Goal: Information Seeking & Learning: Learn about a topic

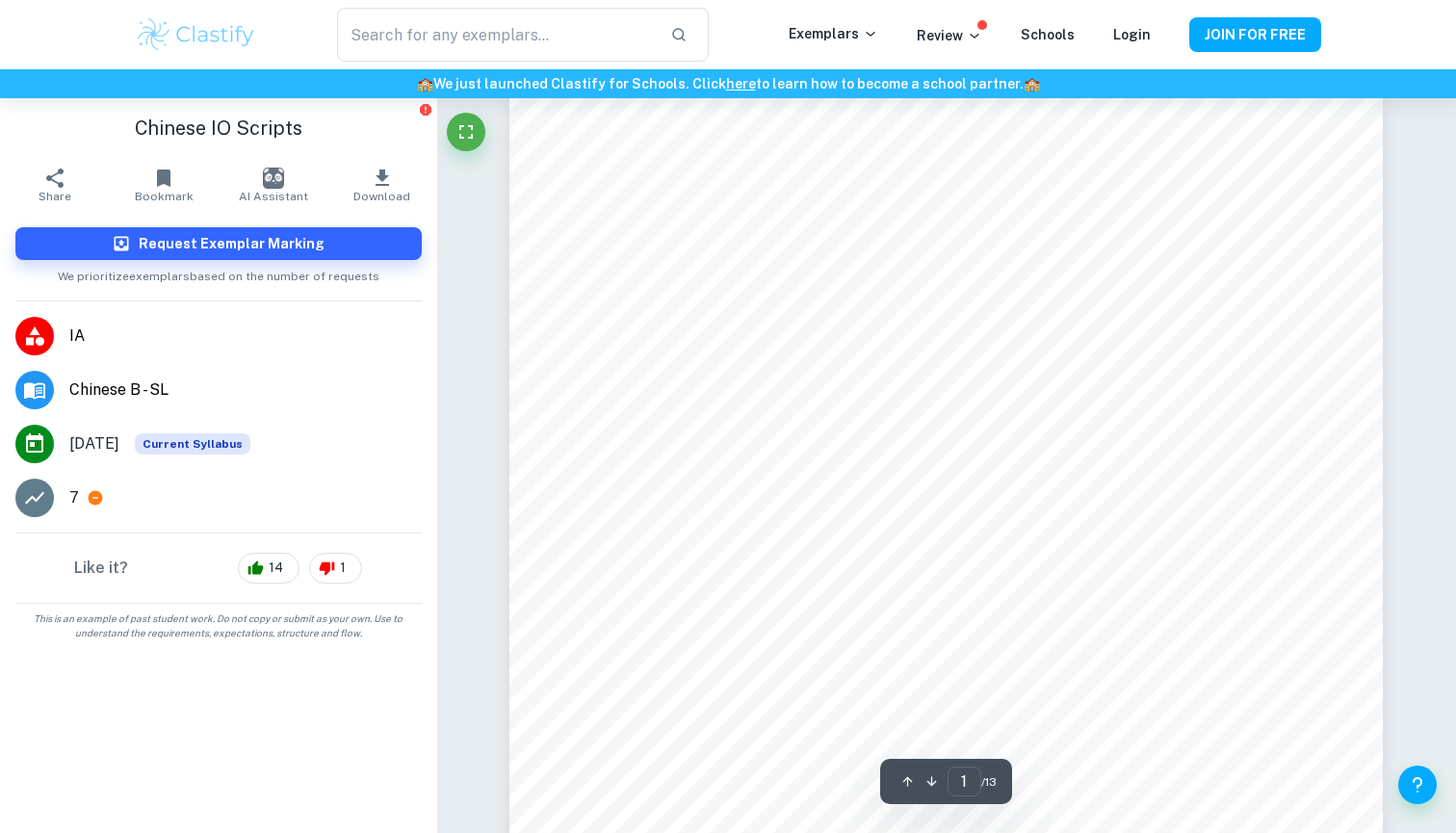
scroll to position [26, 1]
type input "6"
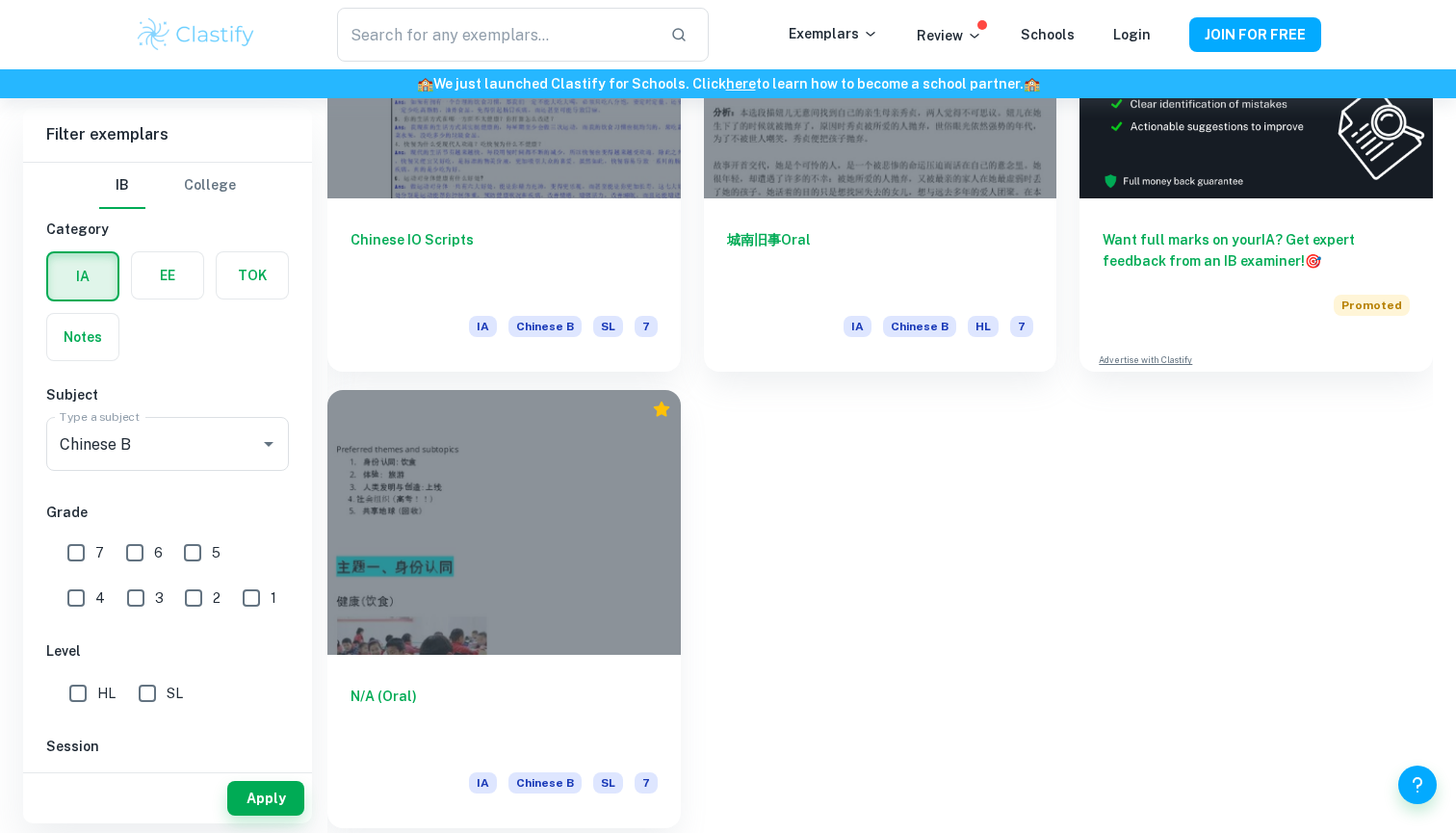
scroll to position [621, 0]
click at [501, 551] on div at bounding box center [504, 522] width 353 height 265
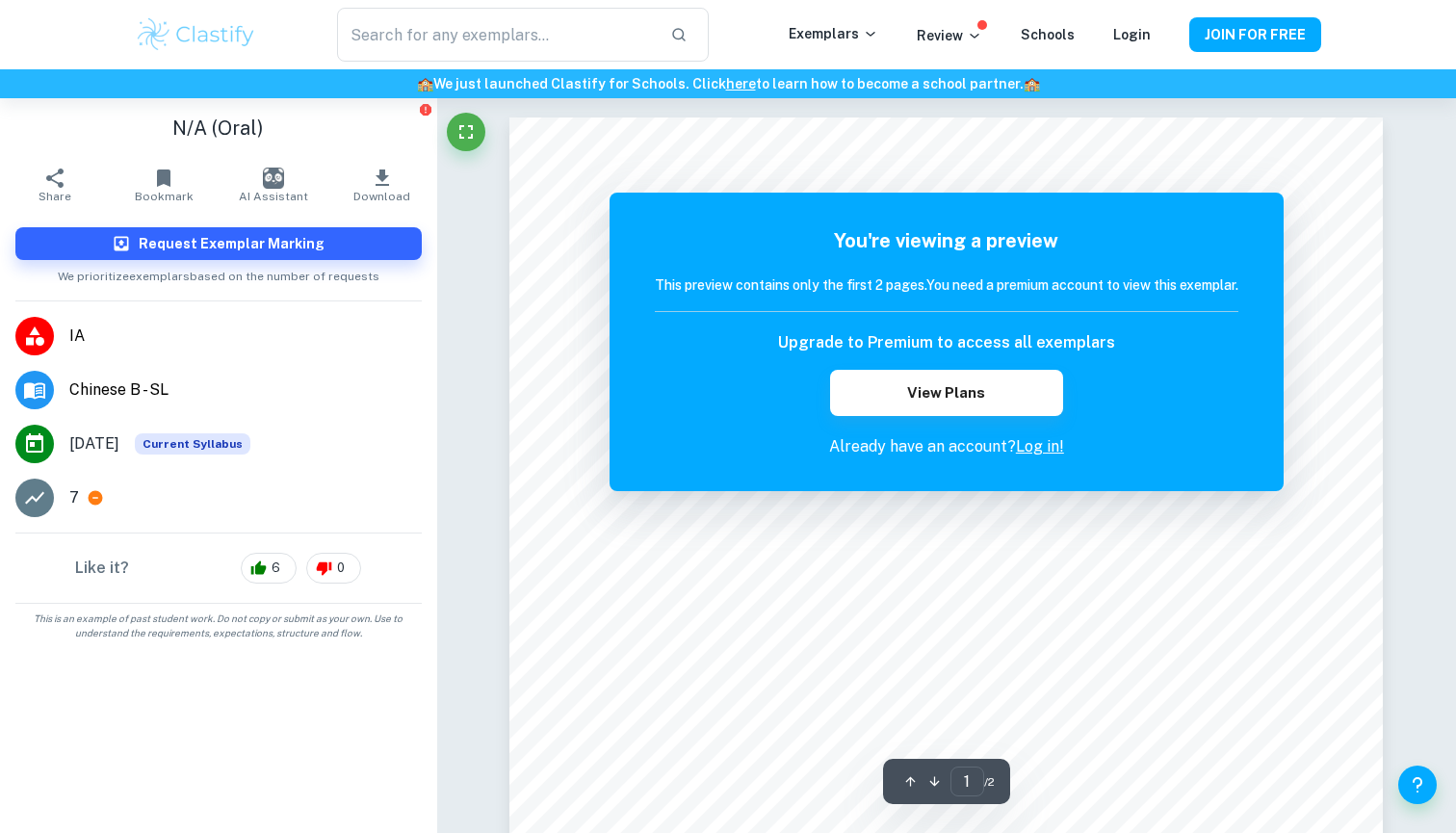
scroll to position [-1, 0]
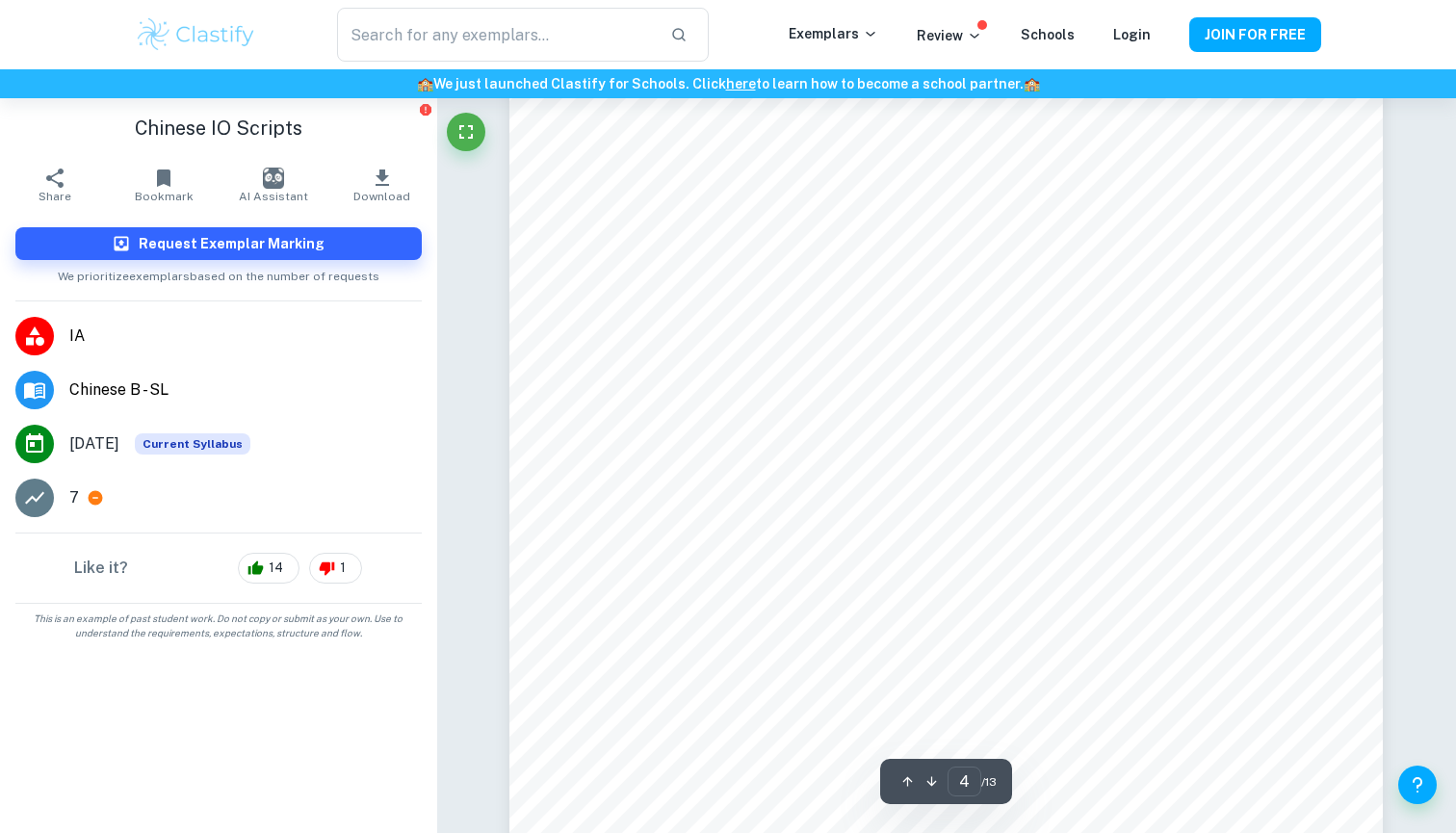
scroll to position [4306, 0]
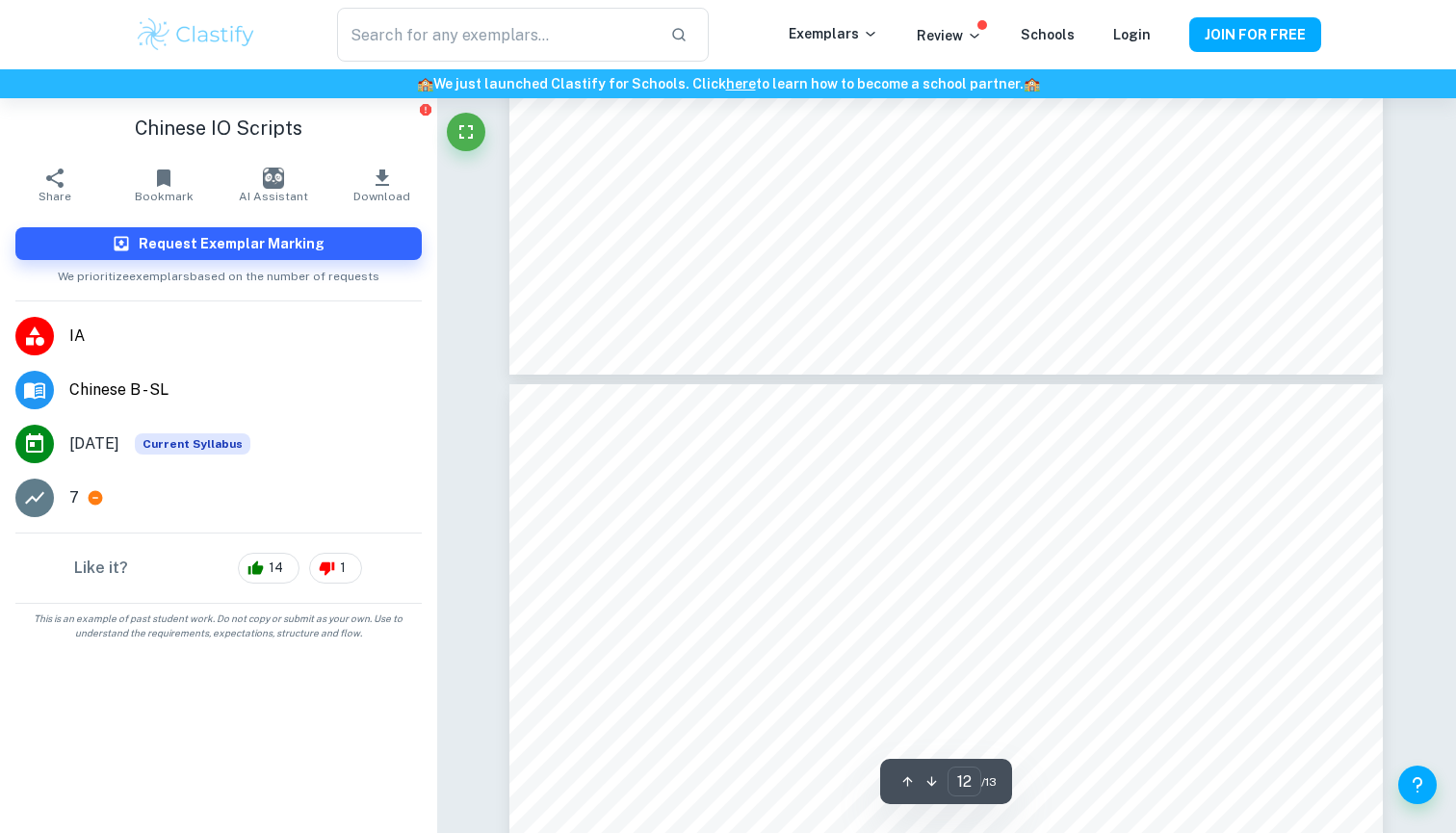
type input "13"
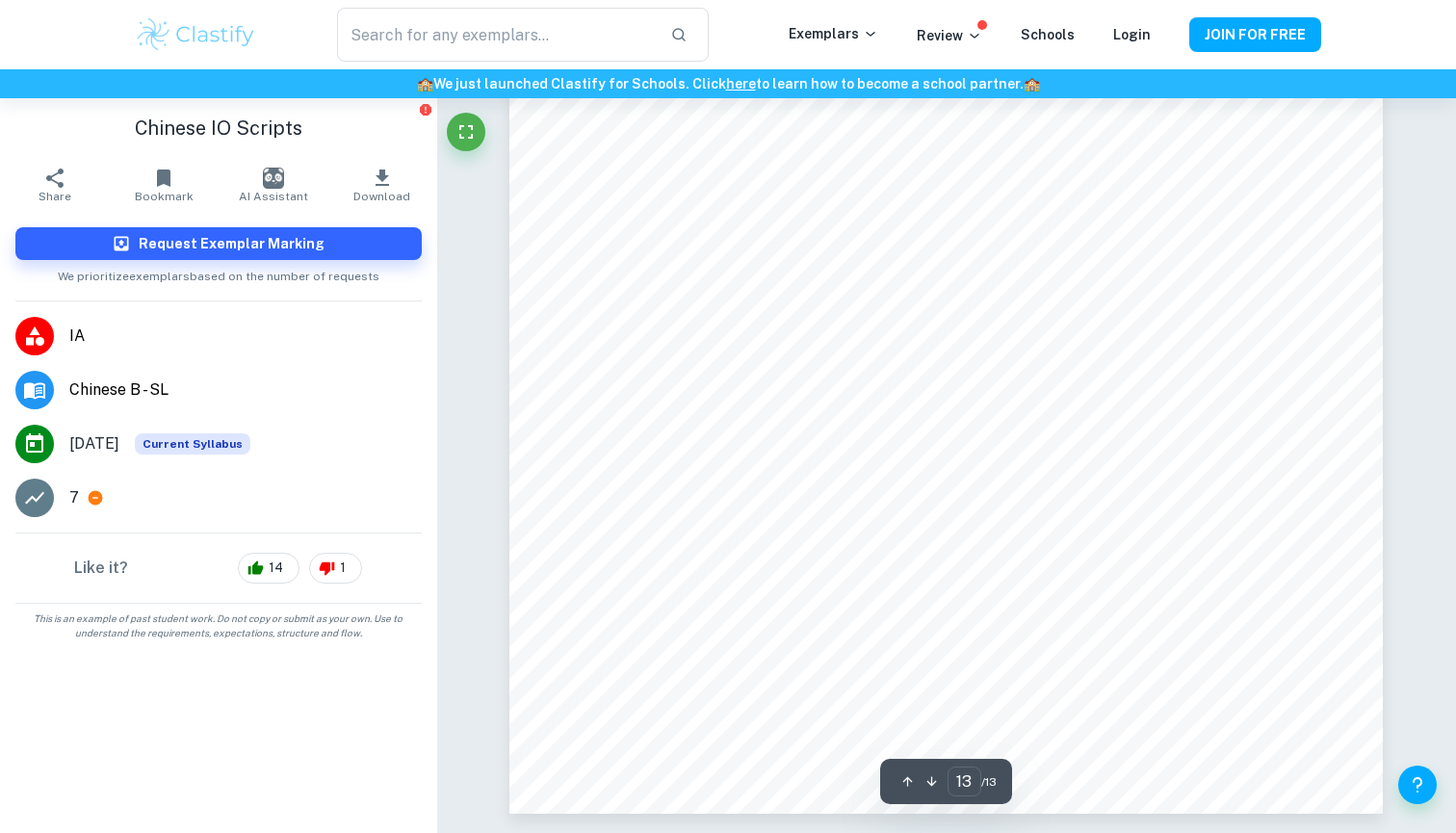
scroll to position [15878, 0]
